Goal: Task Accomplishment & Management: Manage account settings

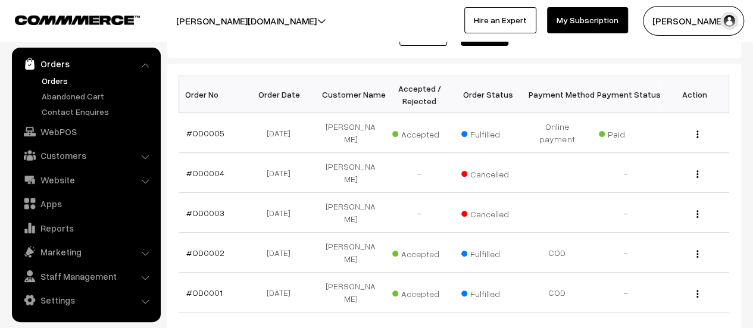
scroll to position [169, 0]
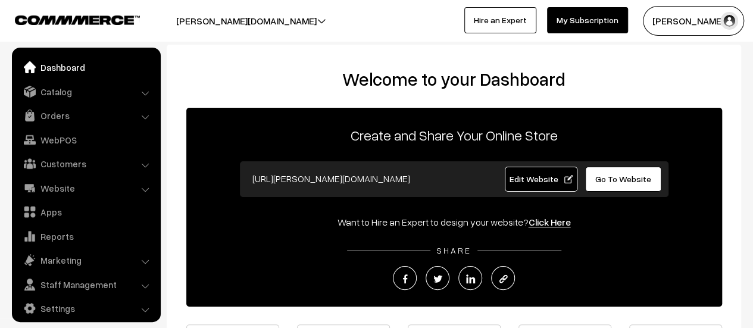
scroll to position [8, 0]
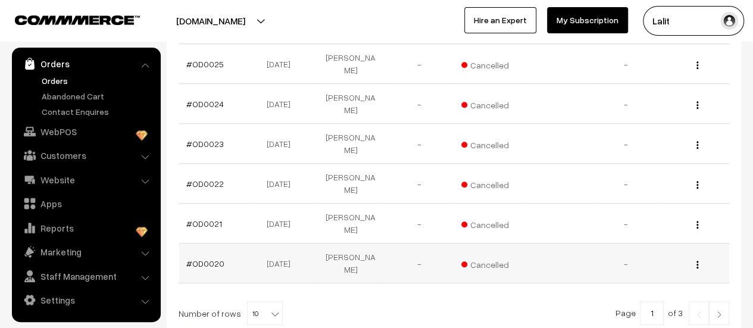
scroll to position [405, 0]
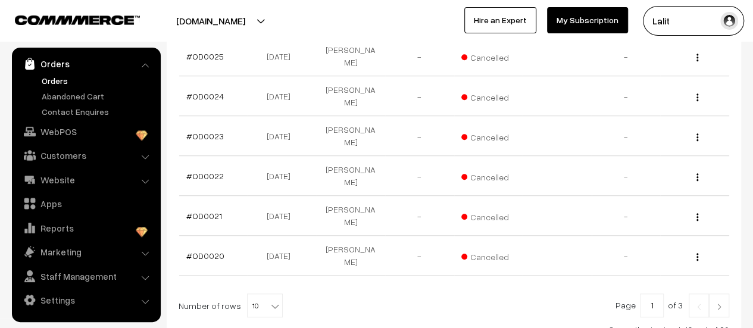
click at [715, 294] on link at bounding box center [719, 306] width 20 height 24
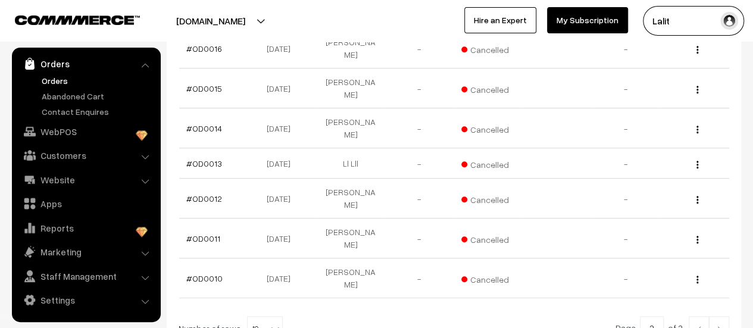
scroll to position [377, 0]
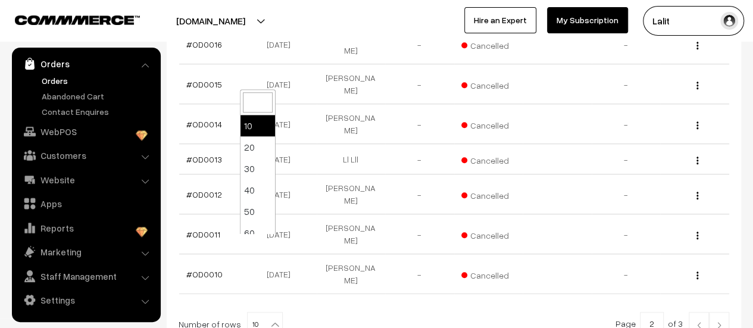
click at [272, 319] on b at bounding box center [275, 325] width 12 height 12
select select "60"
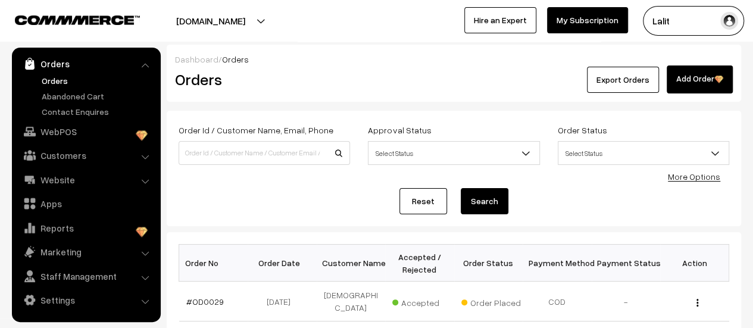
click at [342, 214] on div "Reset Search" at bounding box center [454, 201] width 551 height 26
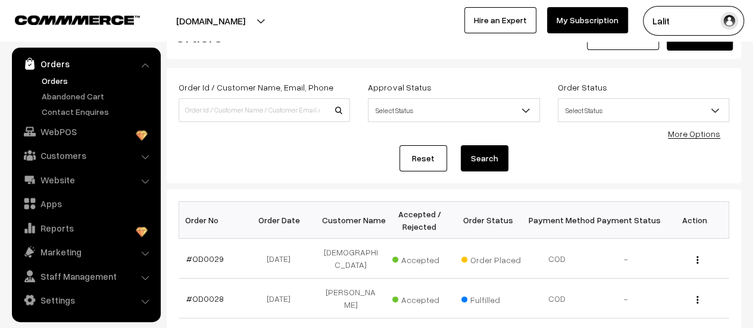
scroll to position [43, 0]
